Goal: Task Accomplishment & Management: Use online tool/utility

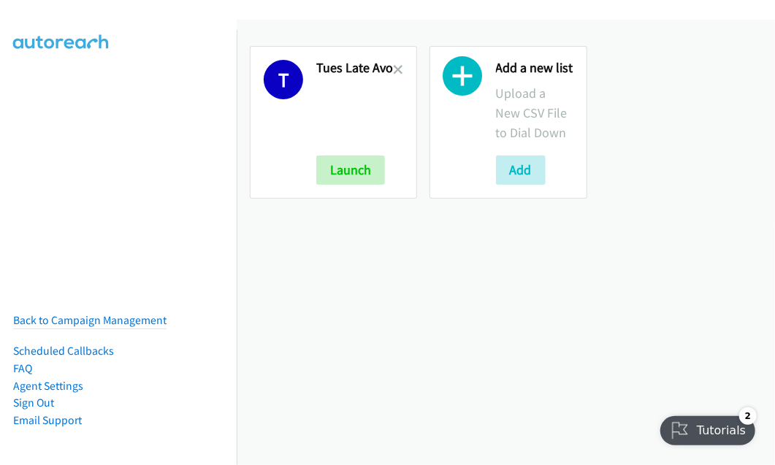
click at [390, 69] on h2 "Tues Late Avo" at bounding box center [354, 68] width 77 height 17
click at [396, 70] on icon at bounding box center [398, 71] width 10 height 10
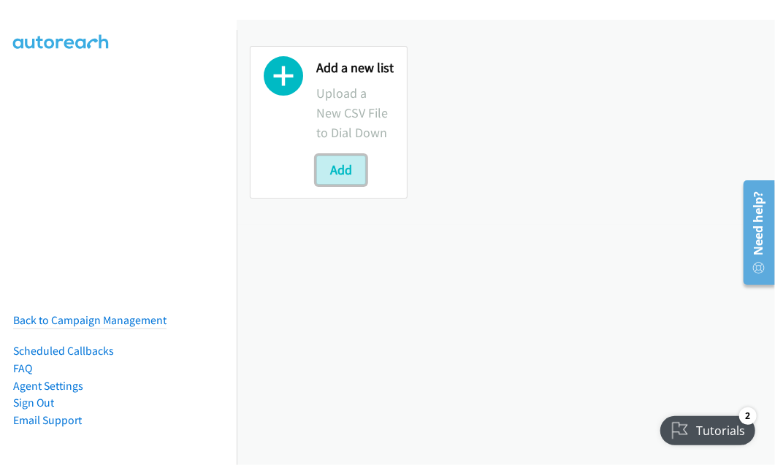
click at [349, 176] on button "Add" at bounding box center [341, 170] width 50 height 29
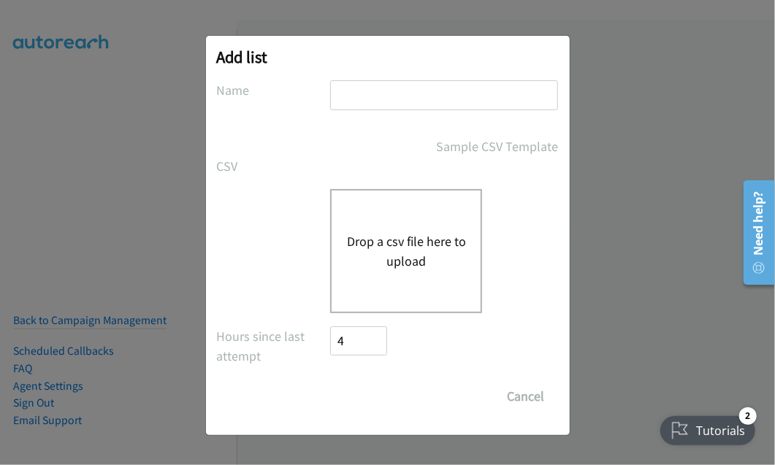
click at [367, 93] on input "text" at bounding box center [444, 95] width 228 height 30
type input "Weds Morning"
click at [397, 220] on div "Drop a csv file here to upload" at bounding box center [406, 251] width 152 height 124
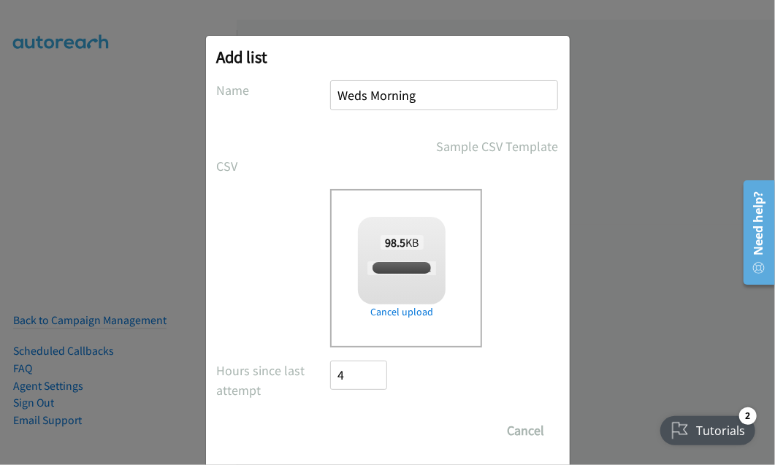
checkbox input "true"
click at [370, 426] on input "Save List" at bounding box center [369, 430] width 77 height 29
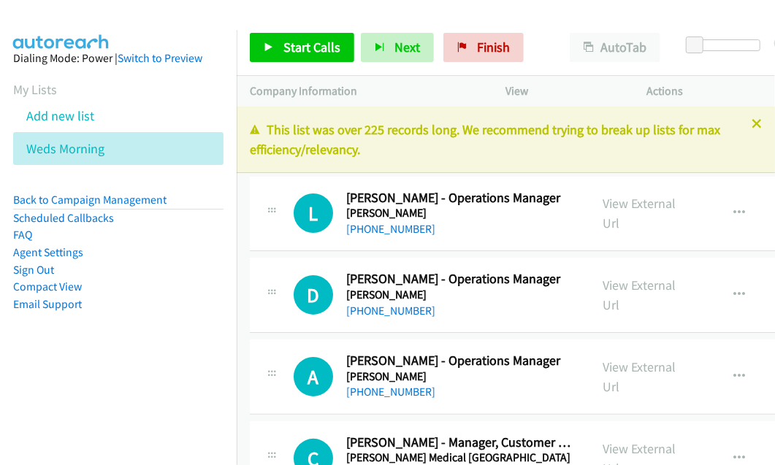
click at [50, 292] on link "Compact View" at bounding box center [47, 287] width 69 height 14
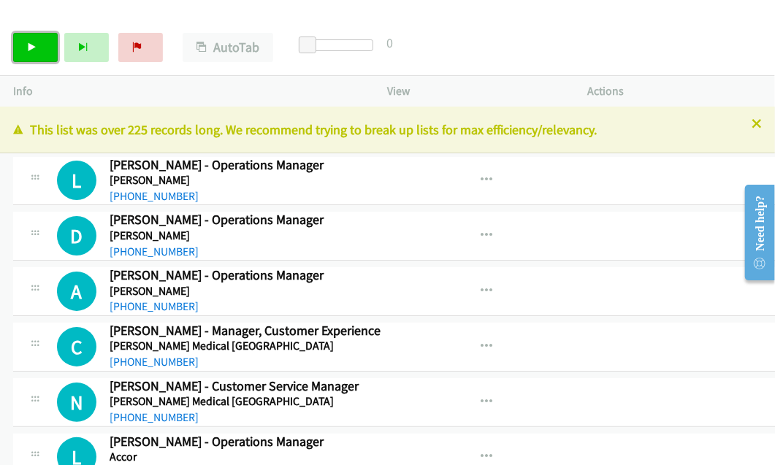
click at [25, 50] on link "Start Calls" at bounding box center [35, 47] width 45 height 29
click at [752, 125] on icon at bounding box center [757, 125] width 10 height 10
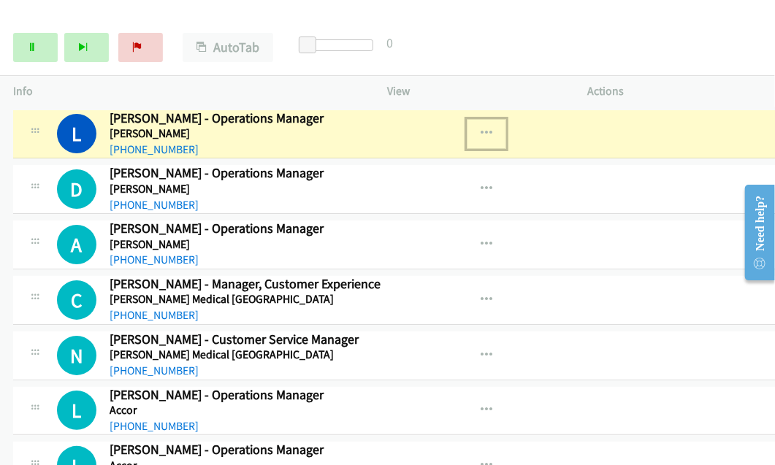
click at [481, 132] on icon "button" at bounding box center [487, 134] width 12 height 12
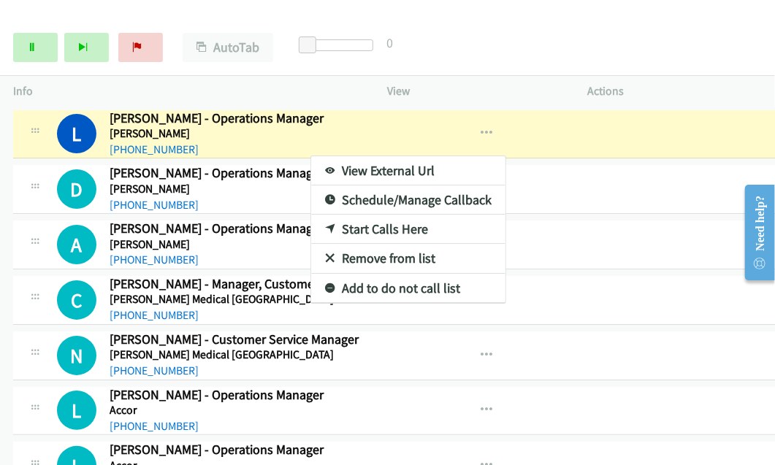
click at [396, 172] on link "View External Url" at bounding box center [408, 170] width 194 height 29
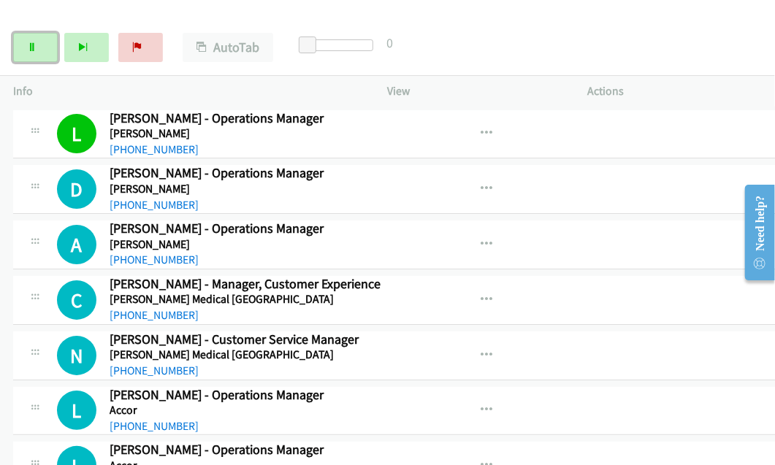
click at [42, 38] on link "Pause" at bounding box center [35, 47] width 45 height 29
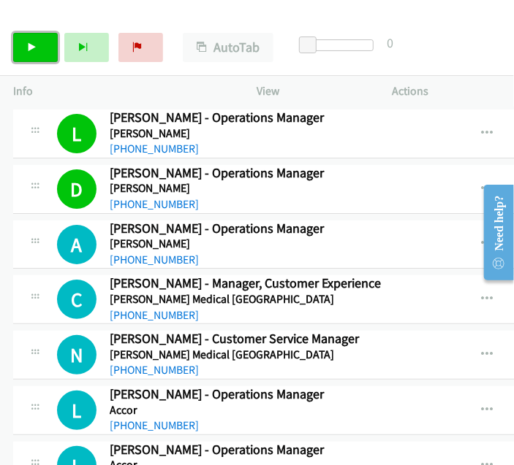
click at [28, 45] on icon at bounding box center [32, 48] width 10 height 10
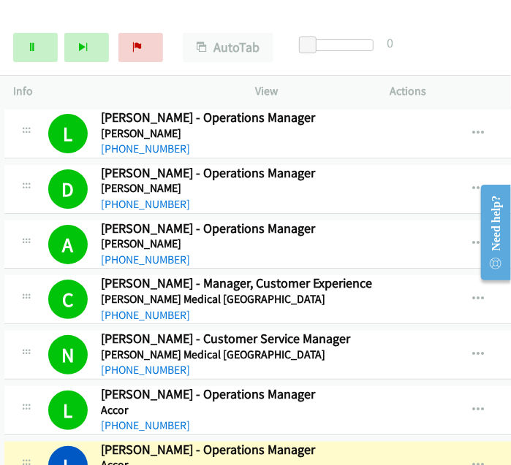
scroll to position [146, 9]
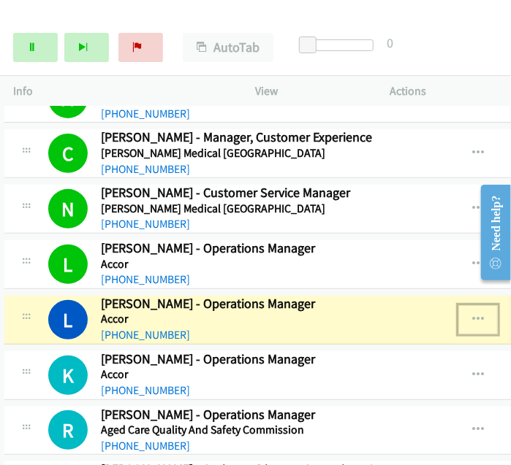
click at [472, 319] on icon "button" at bounding box center [478, 320] width 12 height 12
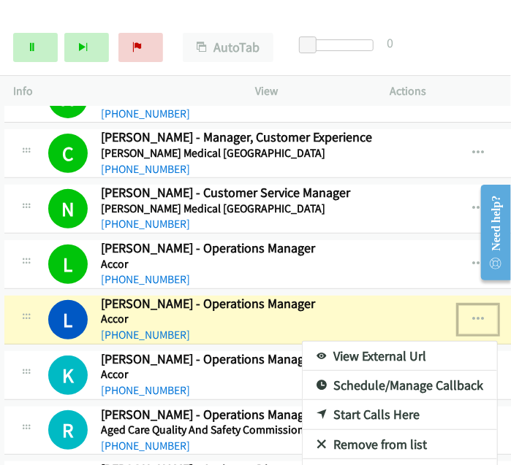
click at [370, 348] on link "View External Url" at bounding box center [399, 356] width 194 height 29
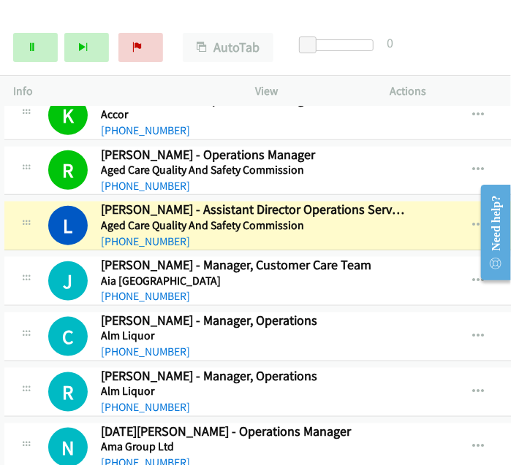
scroll to position [438, 9]
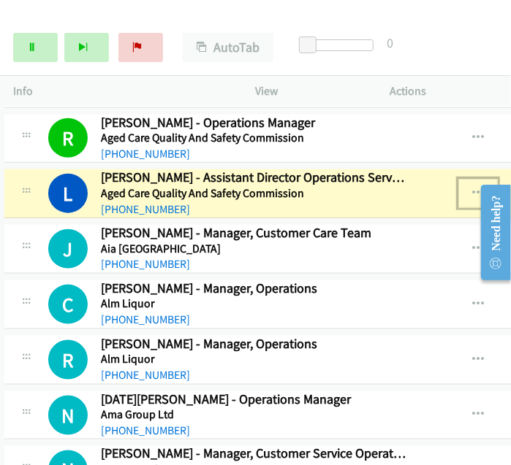
click at [458, 182] on button "button" at bounding box center [477, 193] width 39 height 29
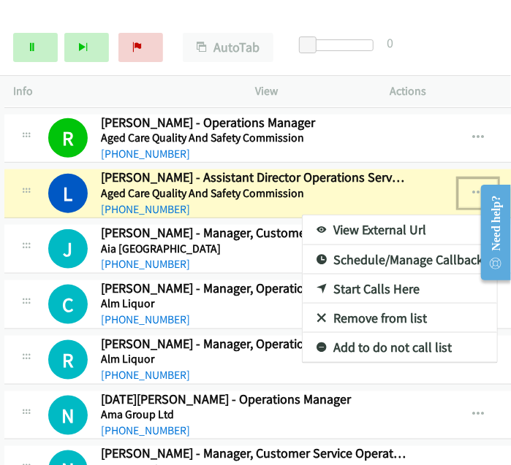
click at [332, 226] on link "View External Url" at bounding box center [399, 230] width 194 height 29
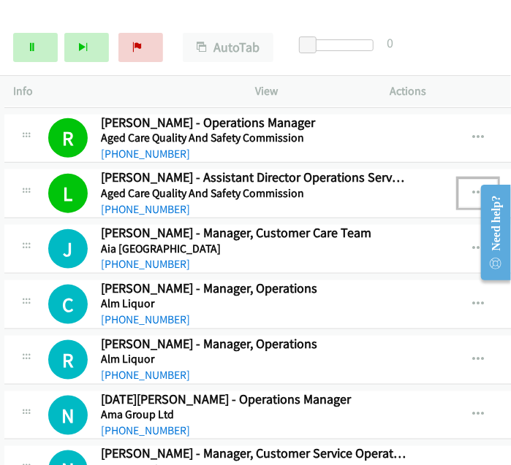
click at [458, 197] on button "button" at bounding box center [477, 193] width 39 height 29
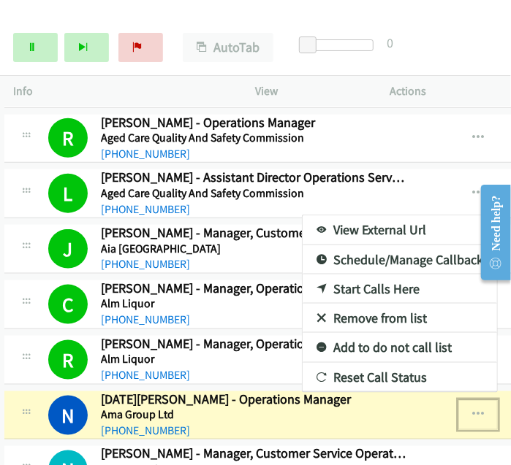
click at [472, 410] on icon "button" at bounding box center [478, 415] width 12 height 12
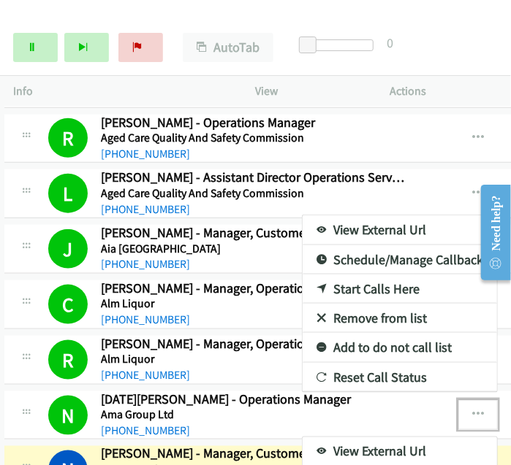
click at [31, 48] on div at bounding box center [255, 232] width 511 height 465
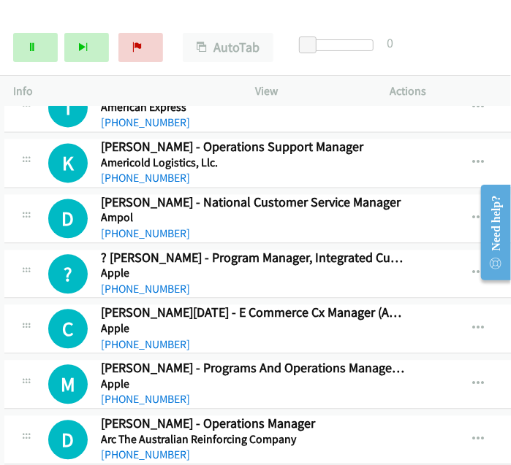
scroll to position [877, 9]
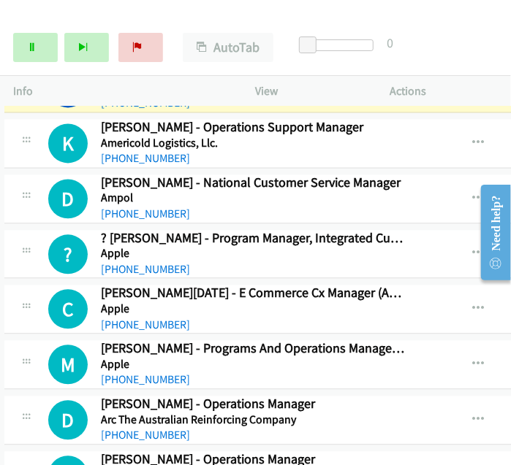
click at [50, 14] on div at bounding box center [255, 232] width 511 height 465
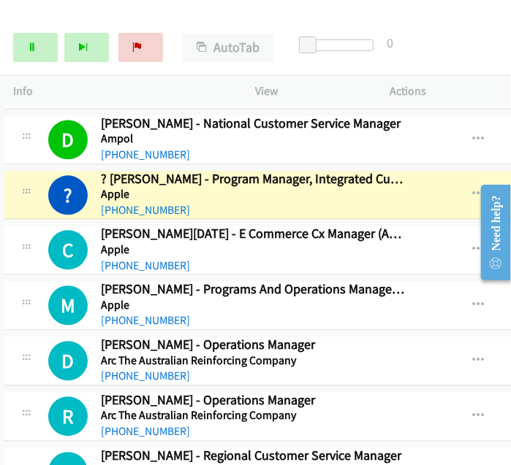
scroll to position [950, 9]
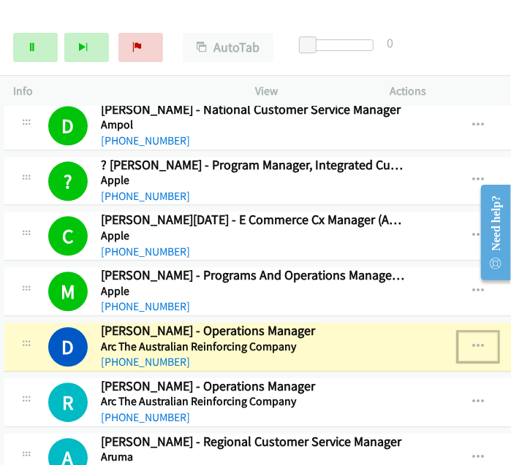
click at [472, 343] on icon "button" at bounding box center [478, 347] width 12 height 12
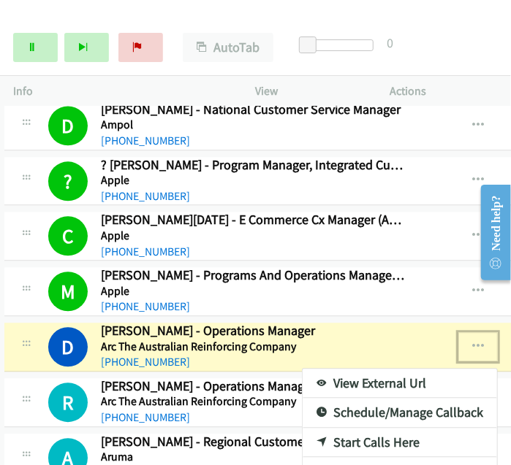
click at [355, 377] on link "View External Url" at bounding box center [399, 383] width 194 height 29
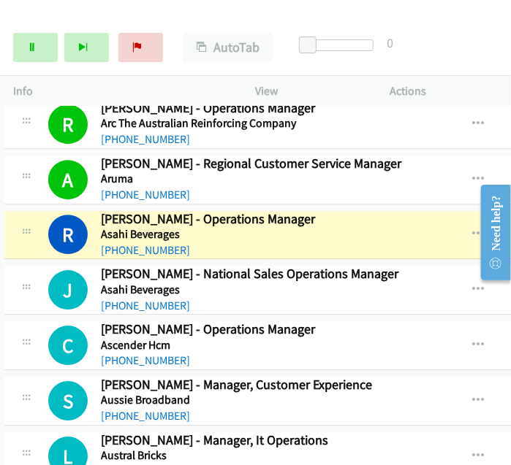
scroll to position [1242, 9]
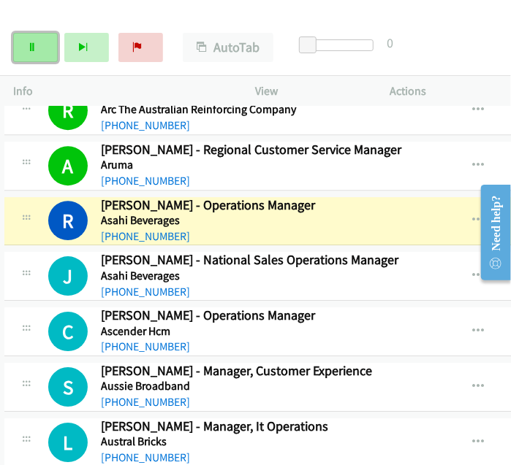
click at [44, 53] on link "Pause" at bounding box center [35, 47] width 45 height 29
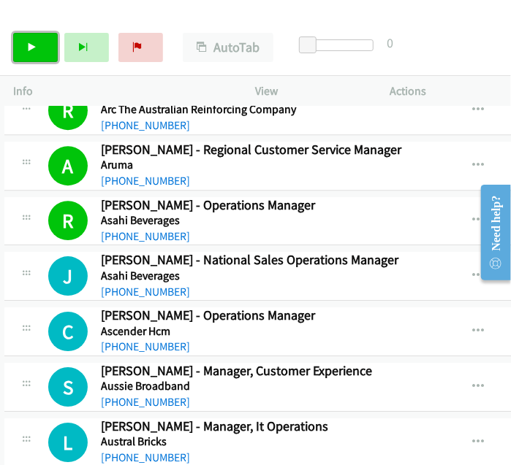
click at [28, 43] on icon at bounding box center [32, 48] width 10 height 10
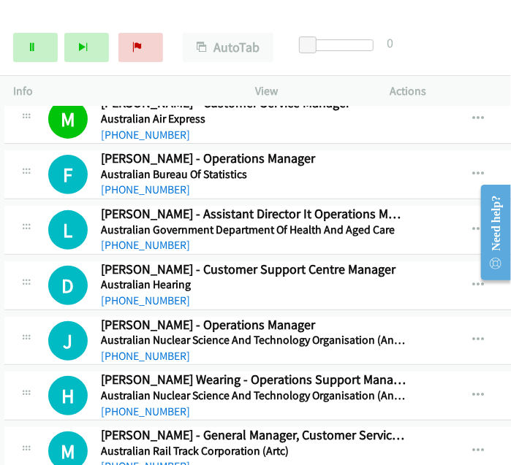
scroll to position [1680, 9]
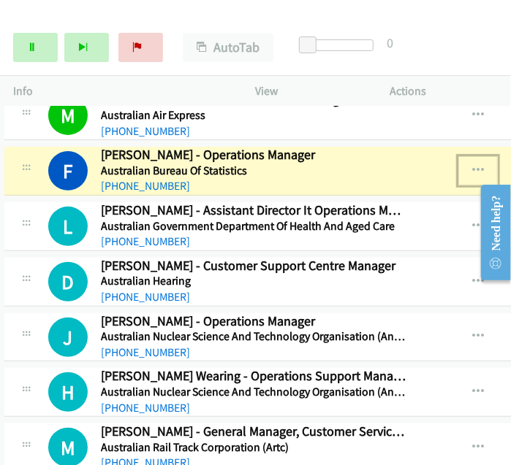
click at [472, 165] on icon "button" at bounding box center [478, 171] width 12 height 12
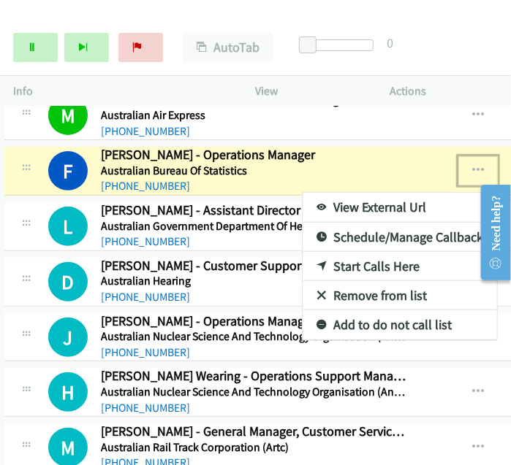
click at [362, 201] on link "View External Url" at bounding box center [399, 207] width 194 height 29
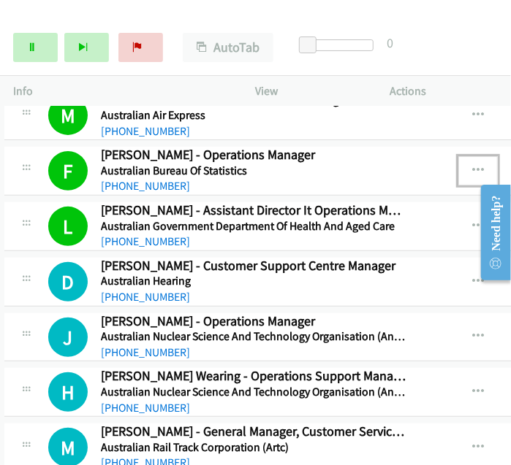
click at [472, 165] on icon "button" at bounding box center [478, 171] width 12 height 12
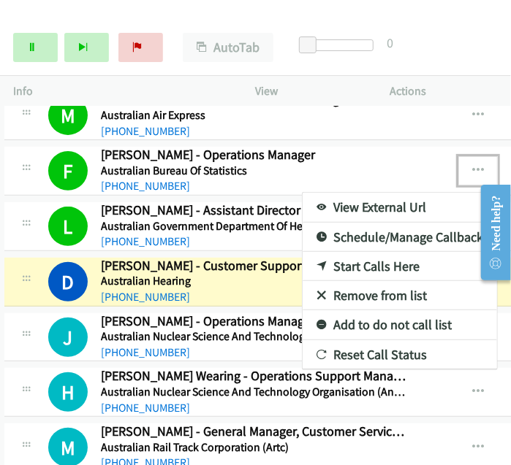
click at [334, 196] on link "View External Url" at bounding box center [399, 207] width 194 height 29
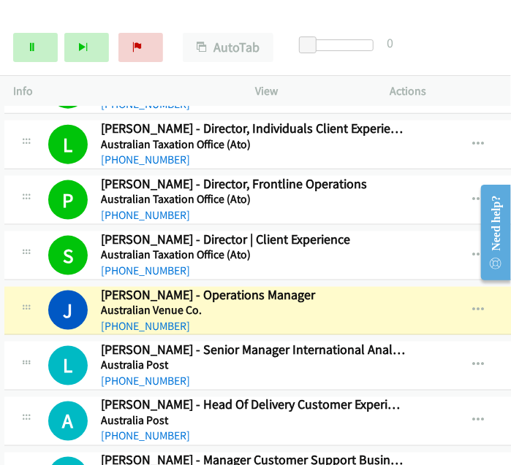
scroll to position [2045, 9]
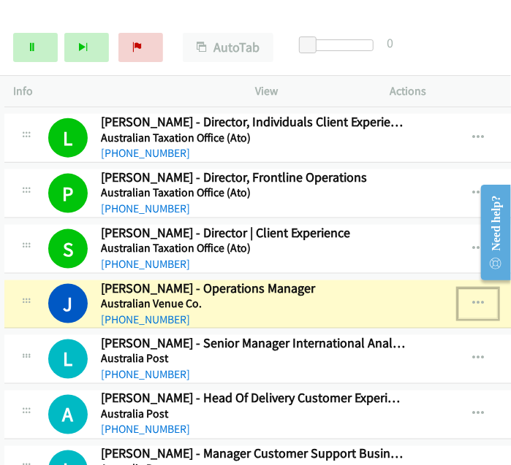
click at [472, 298] on icon "button" at bounding box center [478, 304] width 12 height 12
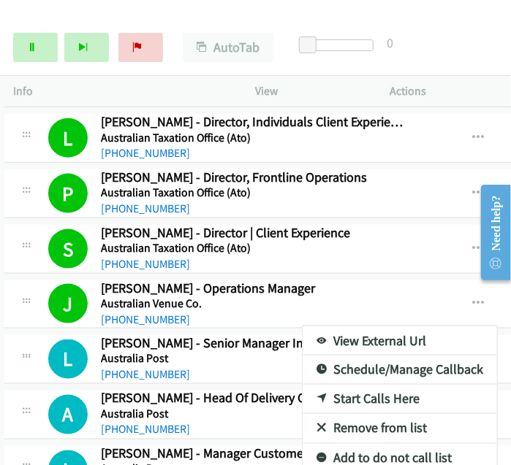
click at [487, 25] on div at bounding box center [255, 232] width 511 height 465
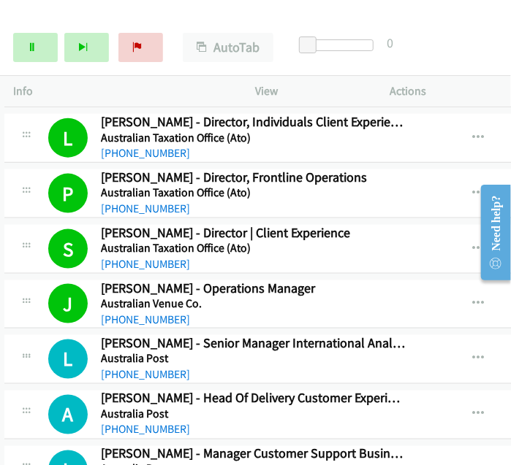
drag, startPoint x: 359, startPoint y: 167, endPoint x: 428, endPoint y: 206, distance: 79.8
click at [37, 50] on link "Pause" at bounding box center [35, 47] width 45 height 29
click at [29, 49] on icon at bounding box center [32, 48] width 10 height 10
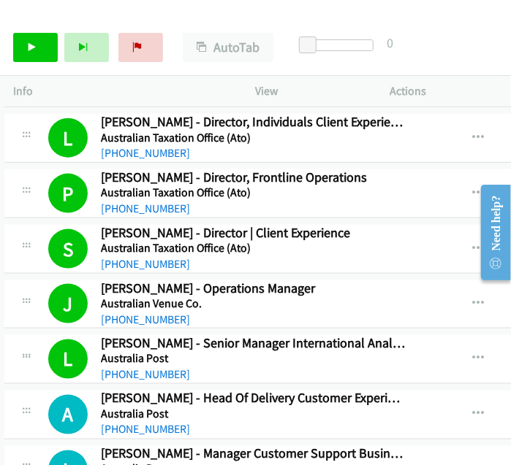
click at [441, 45] on div "Start Calls Pause Next Finish Call Completed AutoTab AutoTab 0" at bounding box center [255, 48] width 511 height 56
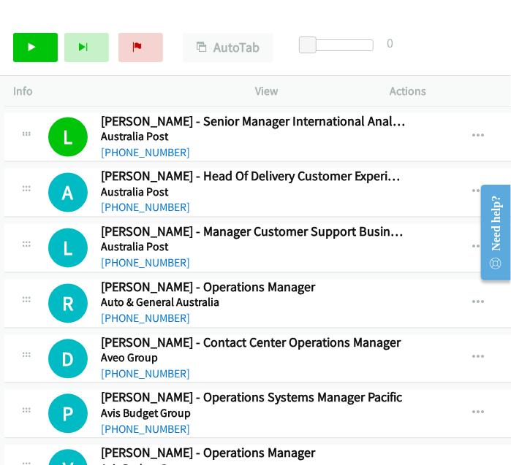
scroll to position [2269, 8]
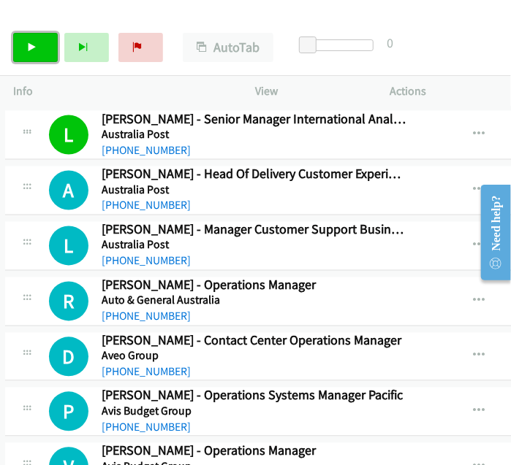
click at [39, 48] on link "Start Calls" at bounding box center [35, 47] width 45 height 29
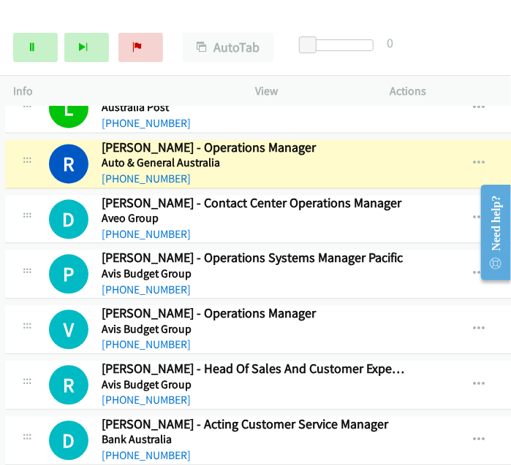
scroll to position [2408, 8]
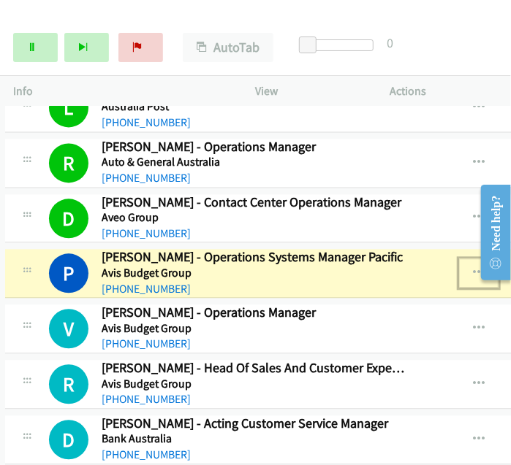
click at [473, 267] on icon "button" at bounding box center [479, 273] width 12 height 12
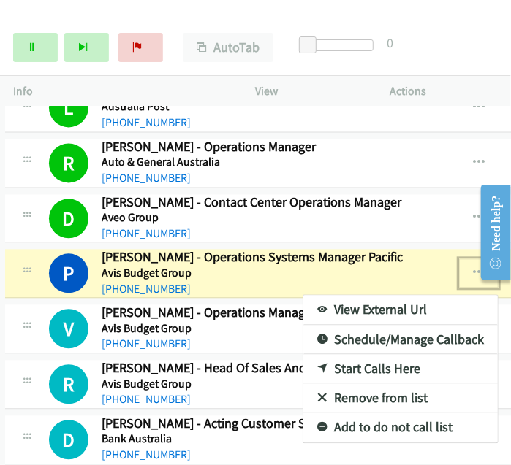
click at [354, 296] on link "View External Url" at bounding box center [400, 309] width 194 height 29
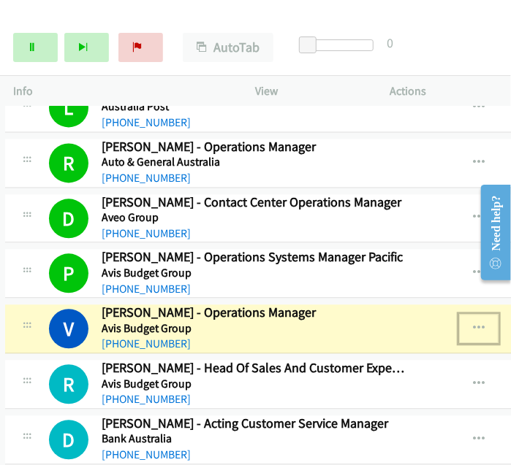
click at [473, 323] on icon "button" at bounding box center [479, 329] width 12 height 12
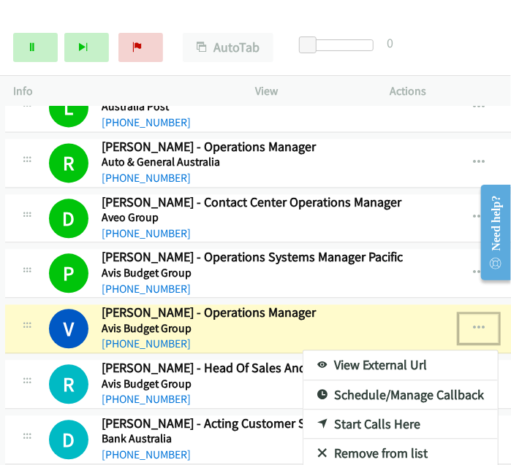
click at [384, 351] on link "View External Url" at bounding box center [400, 365] width 194 height 29
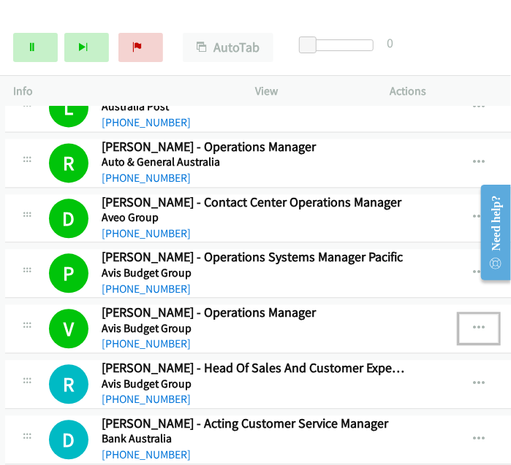
click at [473, 323] on icon "button" at bounding box center [479, 329] width 12 height 12
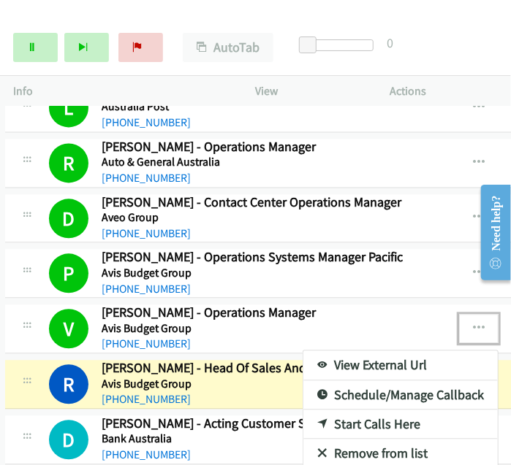
click at [393, 351] on link "View External Url" at bounding box center [400, 365] width 194 height 29
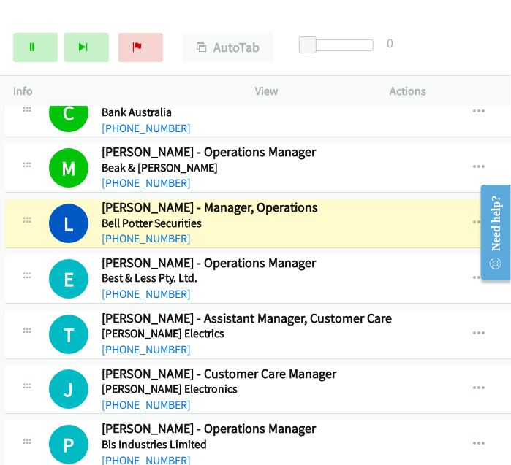
scroll to position [2846, 8]
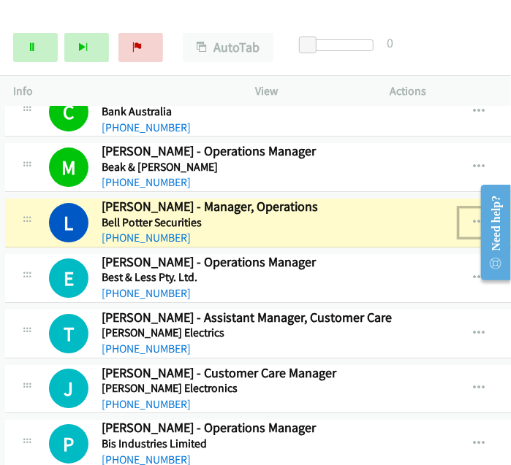
click at [473, 217] on icon "button" at bounding box center [479, 223] width 12 height 12
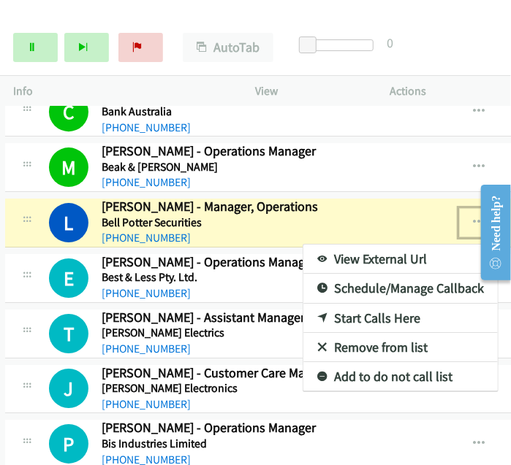
click at [357, 245] on link "View External Url" at bounding box center [400, 259] width 194 height 29
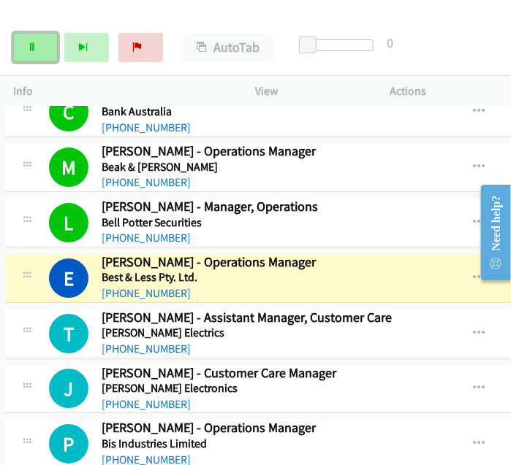
click at [34, 47] on icon at bounding box center [32, 48] width 10 height 10
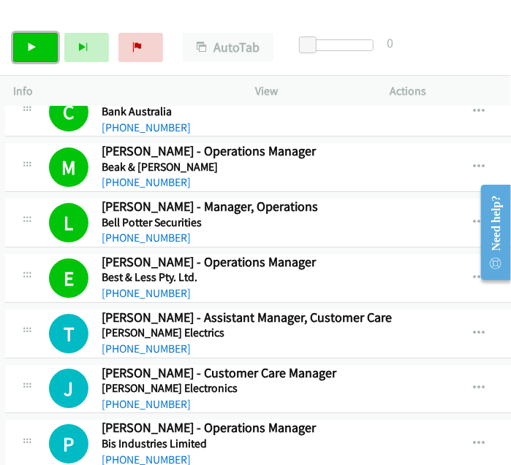
click at [41, 40] on link "Start Calls" at bounding box center [35, 47] width 45 height 29
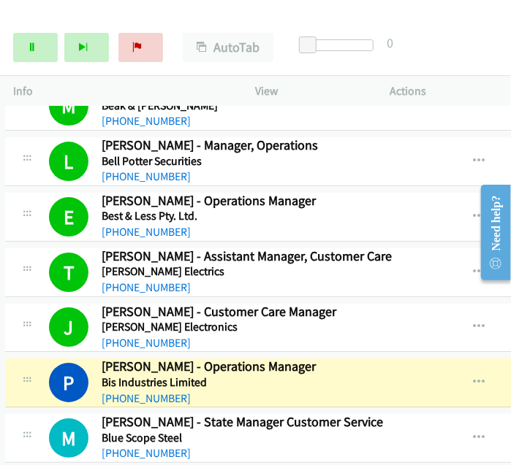
scroll to position [2992, 8]
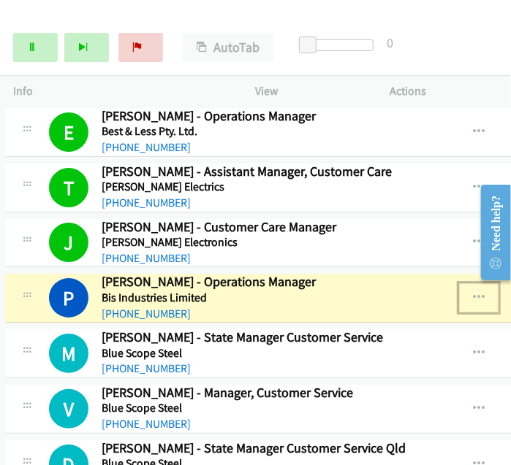
click at [473, 292] on icon "button" at bounding box center [479, 298] width 12 height 12
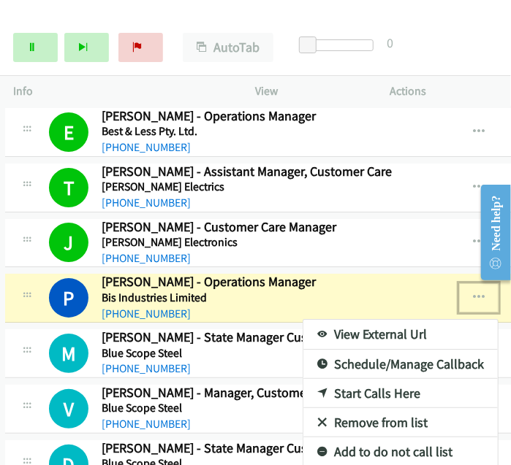
click at [324, 320] on link "View External Url" at bounding box center [400, 334] width 194 height 29
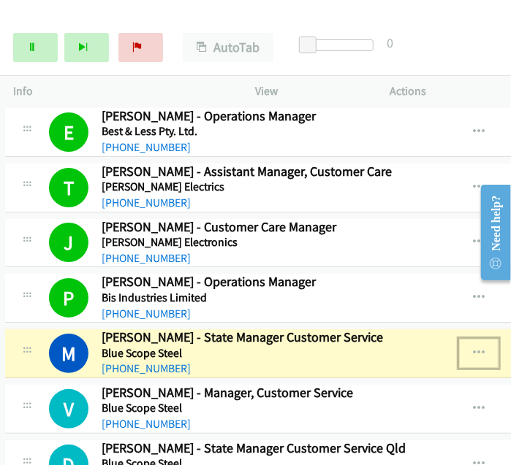
click at [473, 348] on icon "button" at bounding box center [479, 354] width 12 height 12
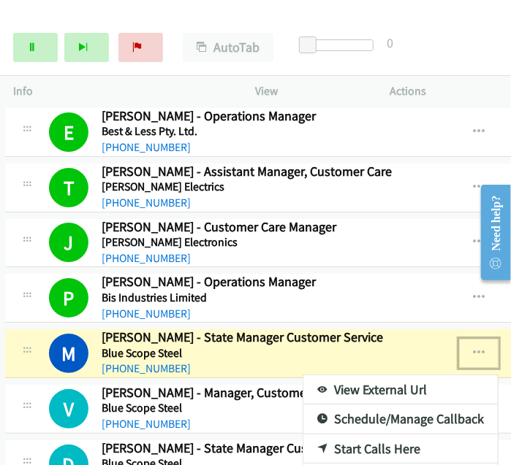
click at [359, 376] on link "View External Url" at bounding box center [400, 390] width 194 height 29
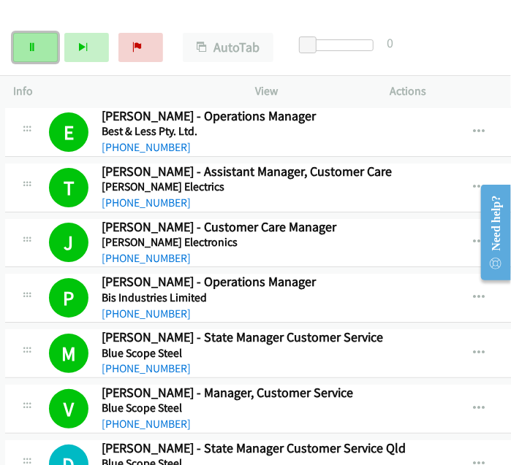
drag, startPoint x: 33, startPoint y: 52, endPoint x: 51, endPoint y: 50, distance: 18.3
click at [33, 52] on link "Pause" at bounding box center [35, 47] width 45 height 29
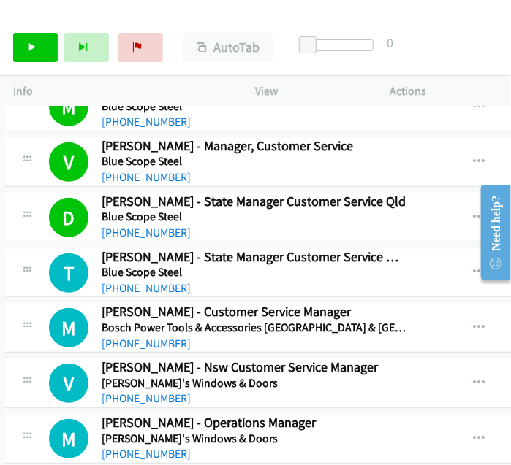
scroll to position [3139, 8]
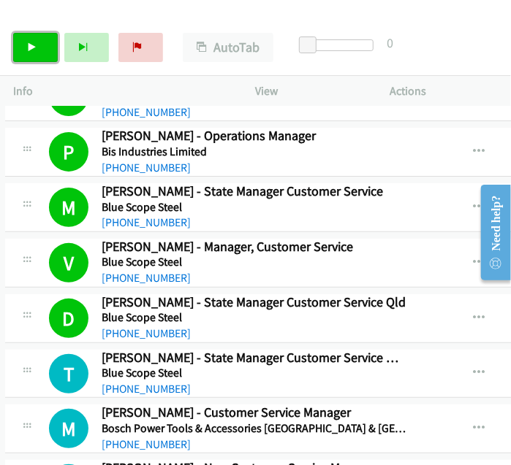
click at [41, 40] on link "Start Calls" at bounding box center [35, 47] width 45 height 29
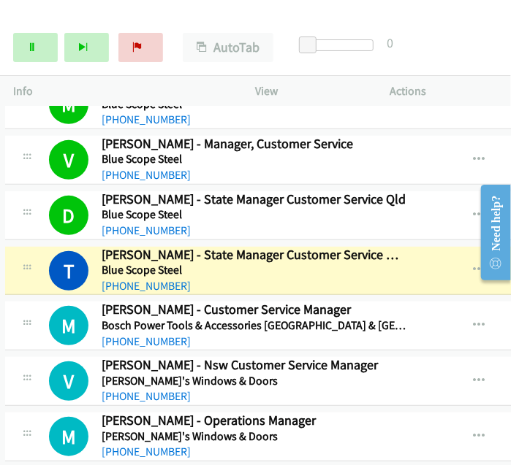
scroll to position [3242, 8]
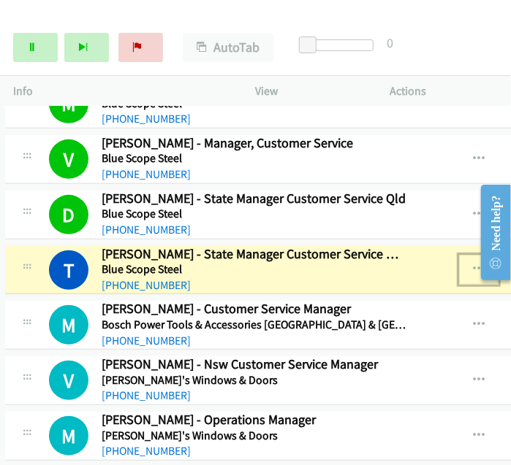
click at [473, 264] on icon "button" at bounding box center [479, 270] width 12 height 12
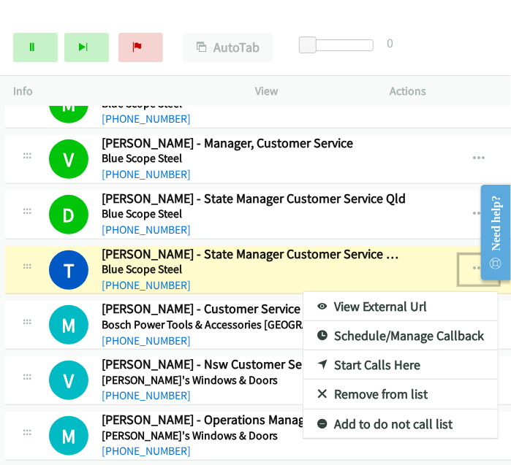
click at [383, 292] on link "View External Url" at bounding box center [400, 306] width 194 height 29
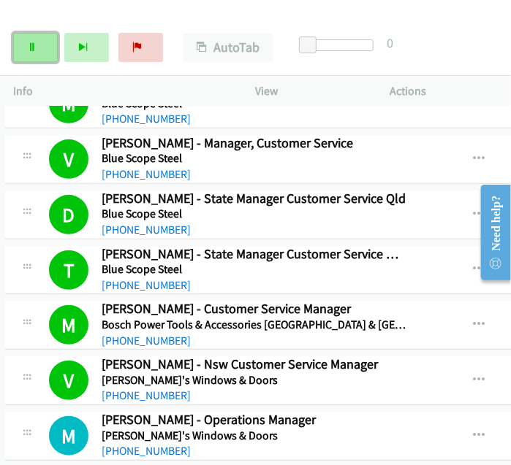
click at [25, 50] on link "Pause" at bounding box center [35, 47] width 45 height 29
click at [39, 47] on link "Start Calls" at bounding box center [35, 47] width 45 height 29
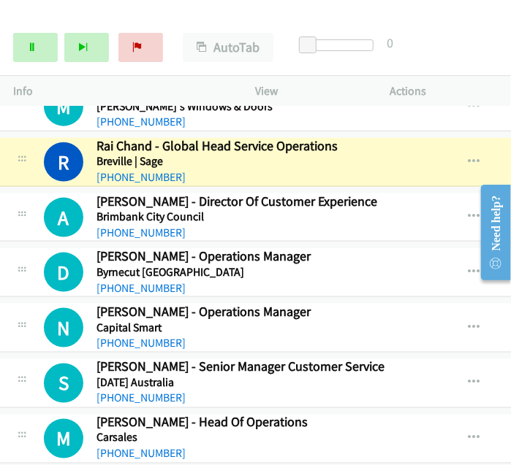
scroll to position [3572, 12]
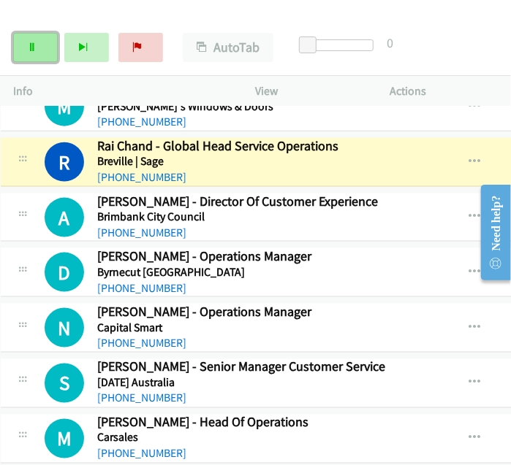
click at [18, 42] on link "Pause" at bounding box center [35, 47] width 45 height 29
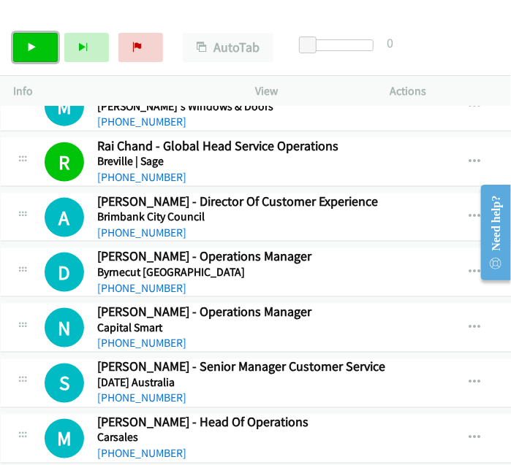
click at [47, 52] on link "Start Calls" at bounding box center [35, 47] width 45 height 29
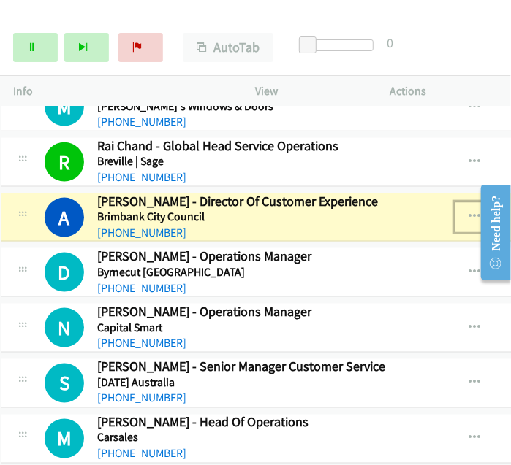
click at [468, 211] on icon "button" at bounding box center [474, 217] width 12 height 12
